Goal: Information Seeking & Learning: Check status

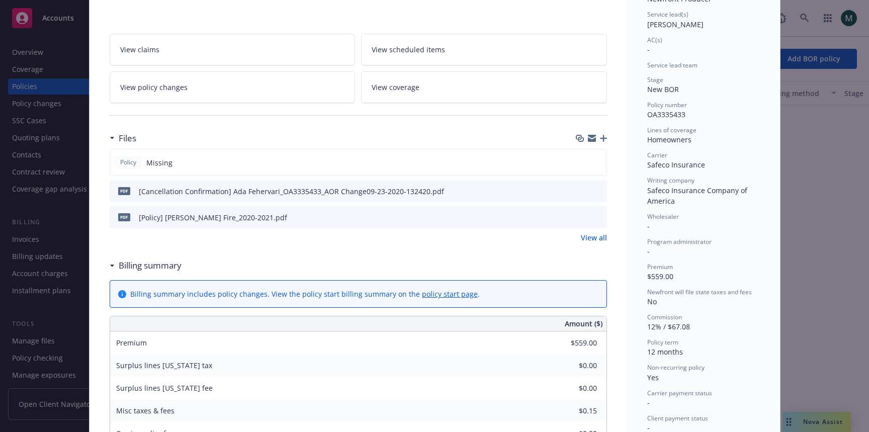
scroll to position [166, 0]
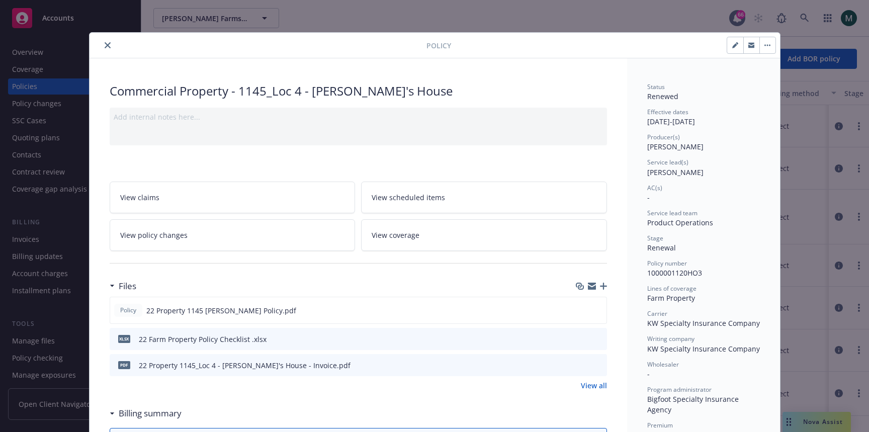
click at [342, 22] on div "Policy Commercial Property - 1145_Loc 4 - John's House Add internal notes here.…" at bounding box center [434, 216] width 869 height 432
click at [105, 48] on icon "close" at bounding box center [108, 45] width 6 height 6
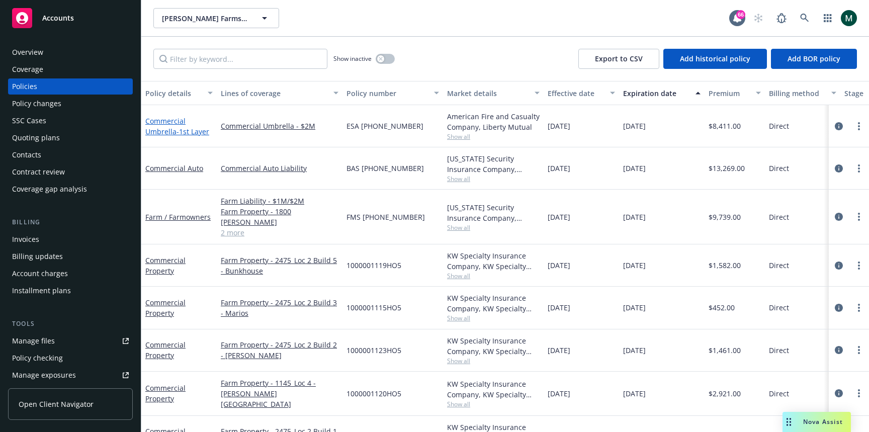
click at [172, 121] on link "Commercial Umbrella - 1st Layer" at bounding box center [177, 126] width 64 height 20
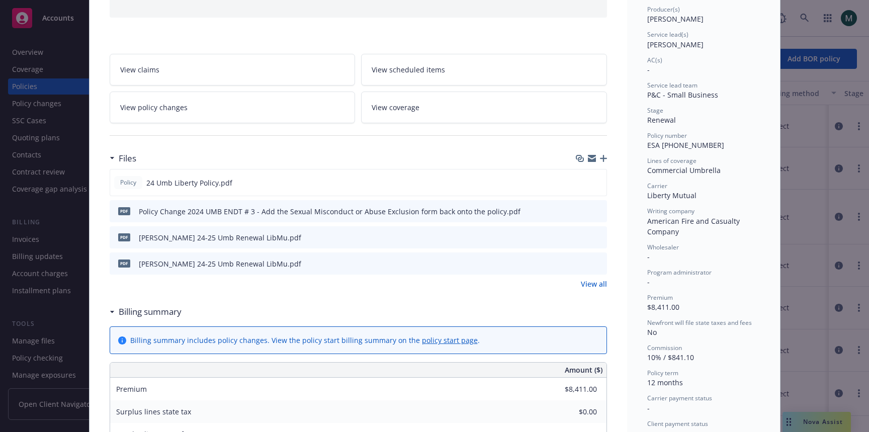
scroll to position [162, 0]
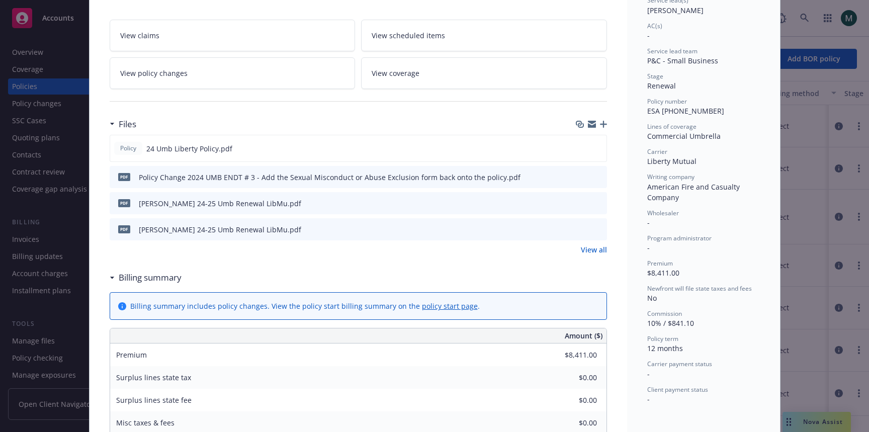
click at [49, 262] on div "Policy Commercial Umbrella - 1st Layer Add internal notes here... View claims V…" at bounding box center [434, 216] width 869 height 432
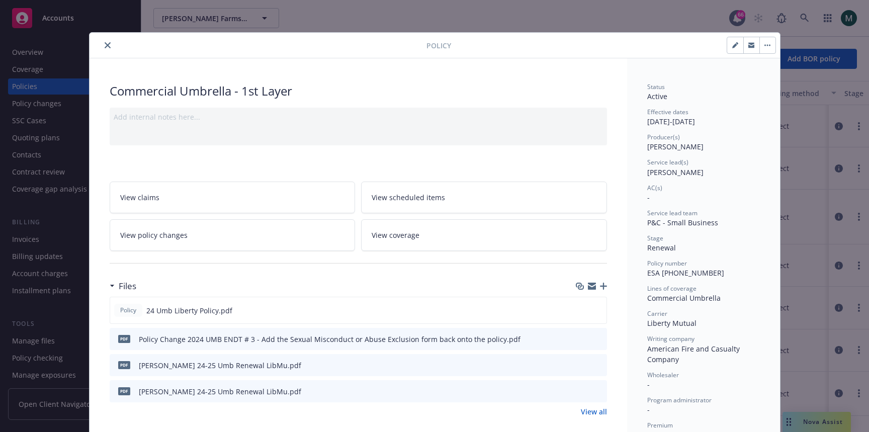
scroll to position [0, 0]
click at [815, 100] on div "Policy Commercial Umbrella - 1st Layer Add internal notes here... View claims V…" at bounding box center [434, 216] width 869 height 432
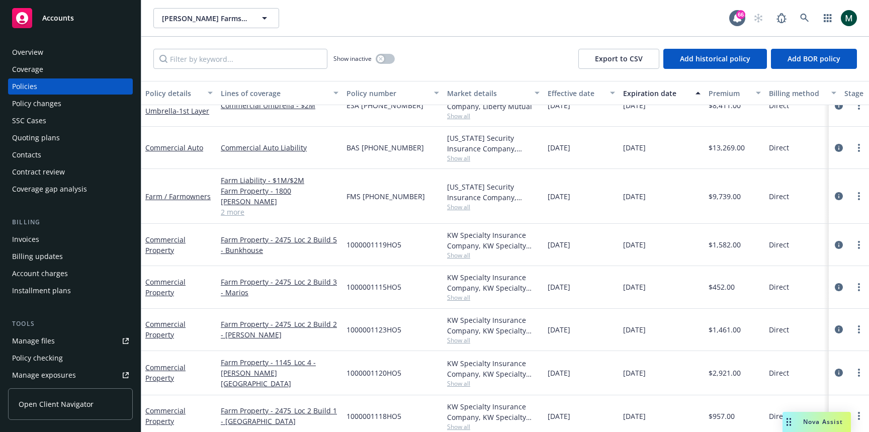
scroll to position [21, 0]
click at [172, 146] on link "Commercial Auto" at bounding box center [174, 148] width 58 height 10
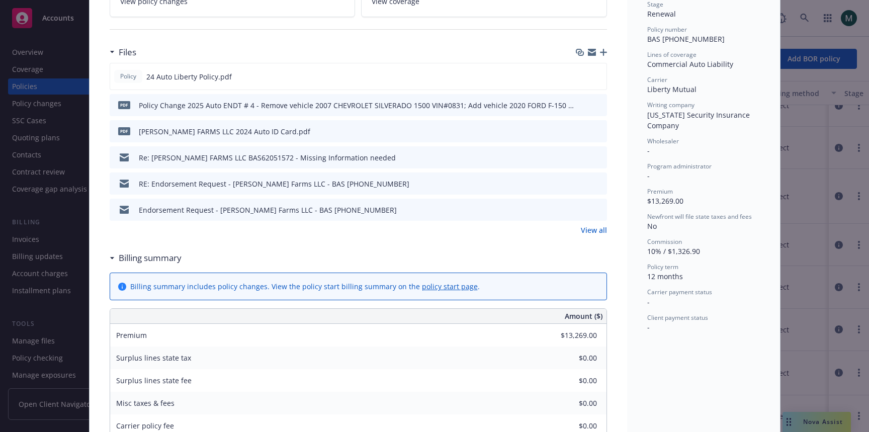
scroll to position [243, 0]
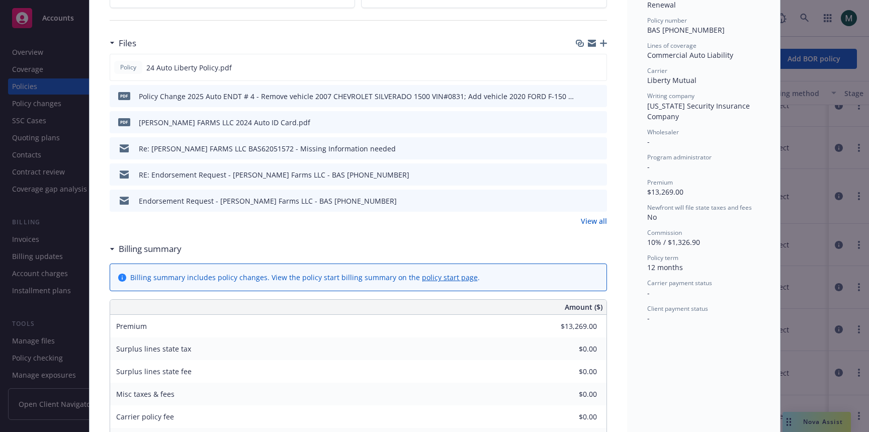
click at [274, 175] on div "RE: Endorsement Request - Giusti Farms LLC - BAS (25) 62 05 15 72" at bounding box center [274, 174] width 270 height 11
click at [296, 89] on div "pdf Policy Change 2025 Auto ENDT # 4 - Remove vehicle 2007 CHEVROLET SILVERADO …" at bounding box center [344, 95] width 460 height 21
click at [593, 40] on icon "button" at bounding box center [592, 42] width 8 height 4
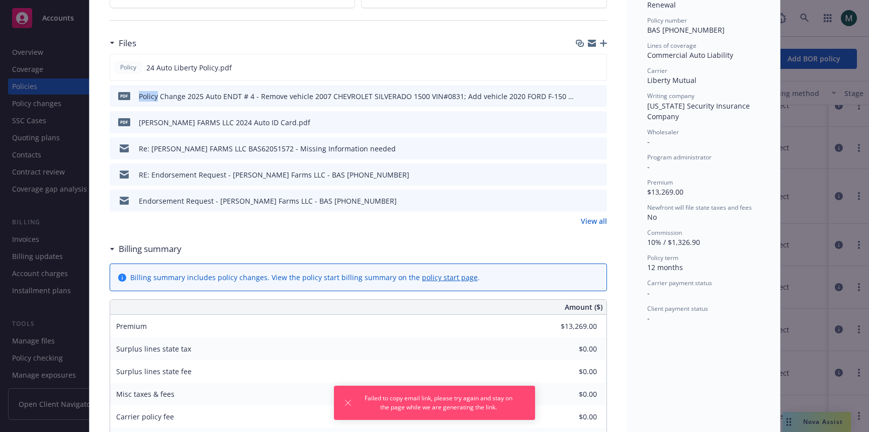
click at [592, 222] on link "View all" at bounding box center [594, 221] width 26 height 11
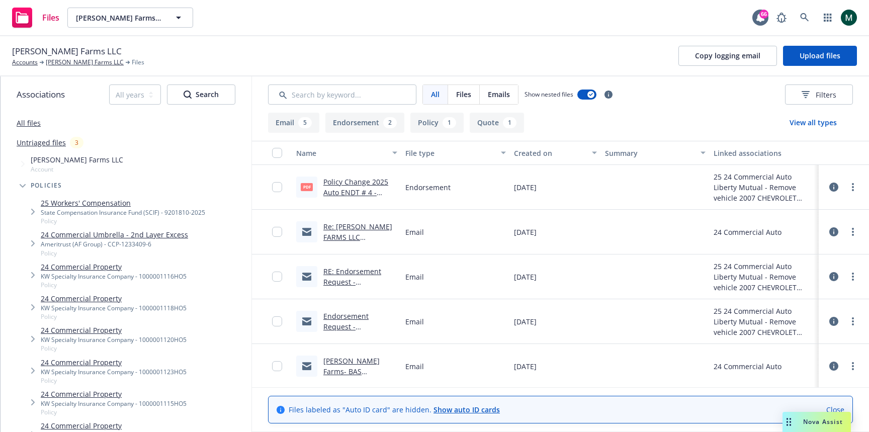
click at [351, 182] on link "Policy Change 2025 Auto ENDT # 4 - Remove vehicle 2007 CHEVROLET SILVERADO 1500…" at bounding box center [358, 218] width 70 height 83
click at [328, 186] on div "Policy Change 2025 Auto ENDT # 4 - Remove vehicle 2007 CHEVROLET SILVERADO 1500…" at bounding box center [360, 186] width 74 height 21
click at [328, 184] on link "Policy Change 2025 Auto ENDT # 4 - Remove vehicle 2007 CHEVROLET SILVERADO 1500…" at bounding box center [358, 218] width 70 height 83
